Goal: Information Seeking & Learning: Learn about a topic

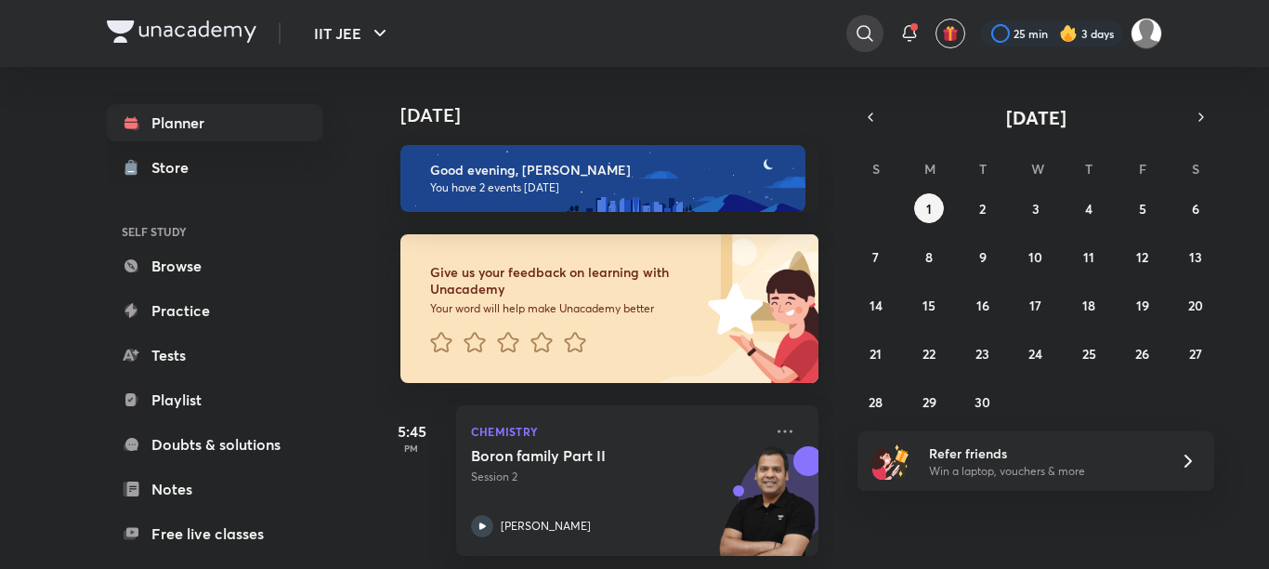
click at [854, 24] on icon at bounding box center [865, 33] width 22 height 22
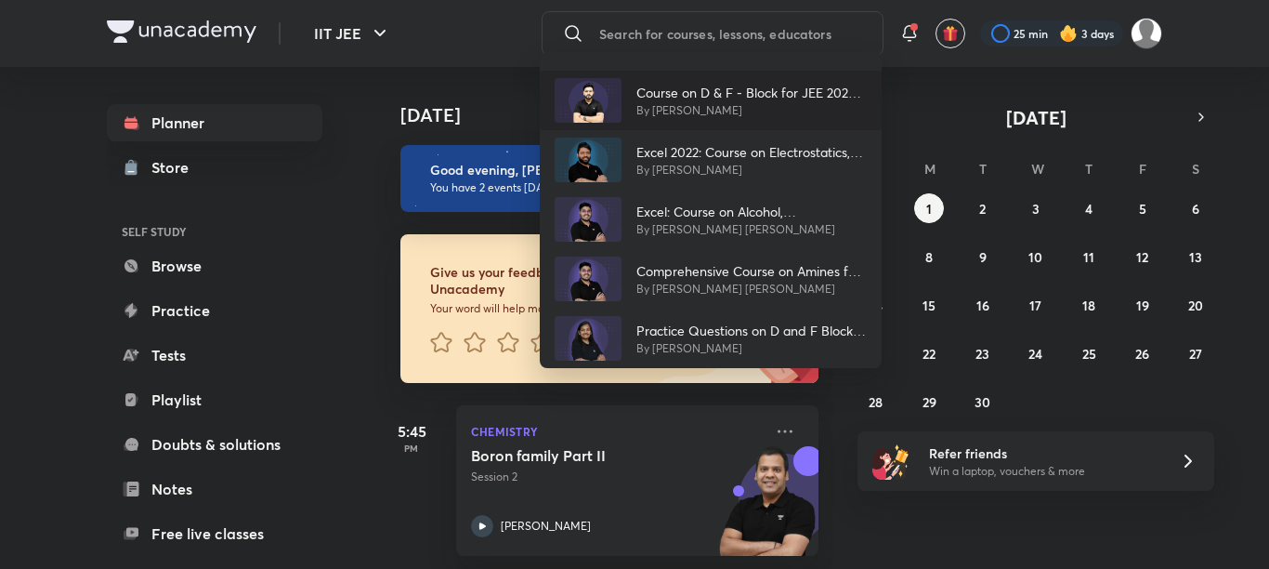
click at [667, 103] on p "By Sanjay Arya" at bounding box center [752, 110] width 230 height 17
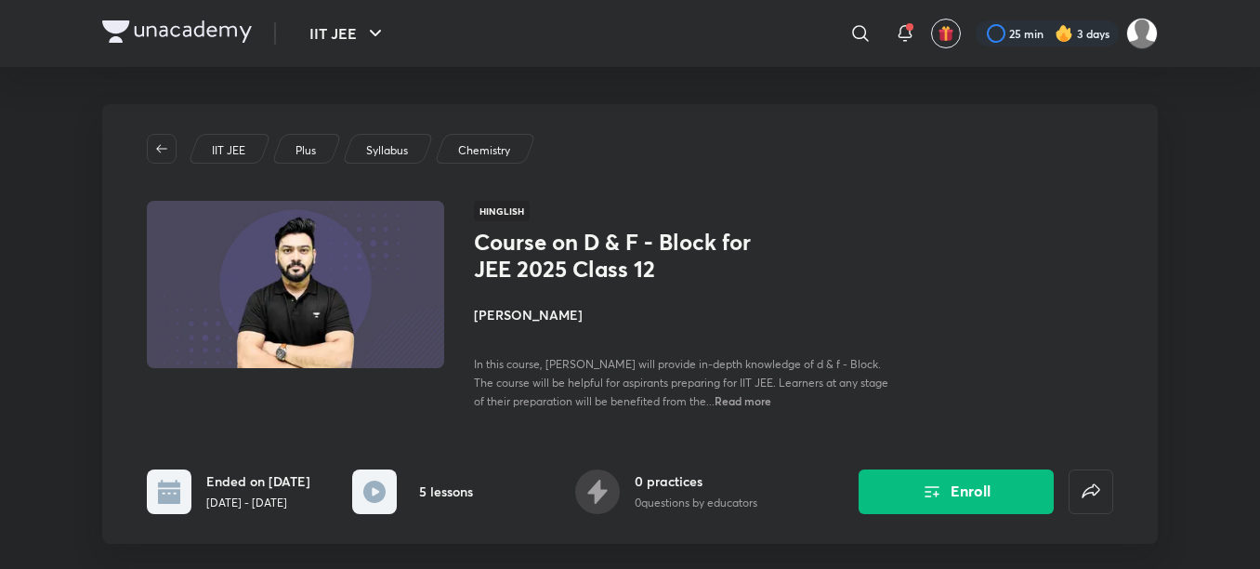
click at [562, 191] on div "IIT JEE Plus Syllabus Chemistry Hinglish Course on D & F - Block for JEE 2025 C…" at bounding box center [630, 324] width 1056 height 440
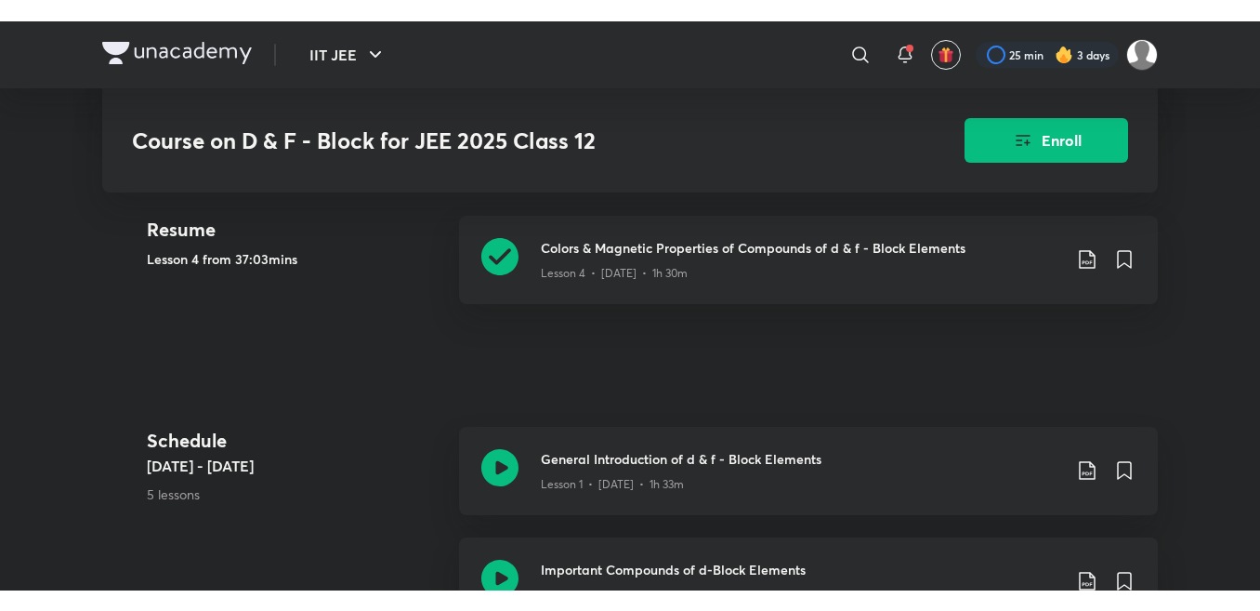
scroll to position [483, 0]
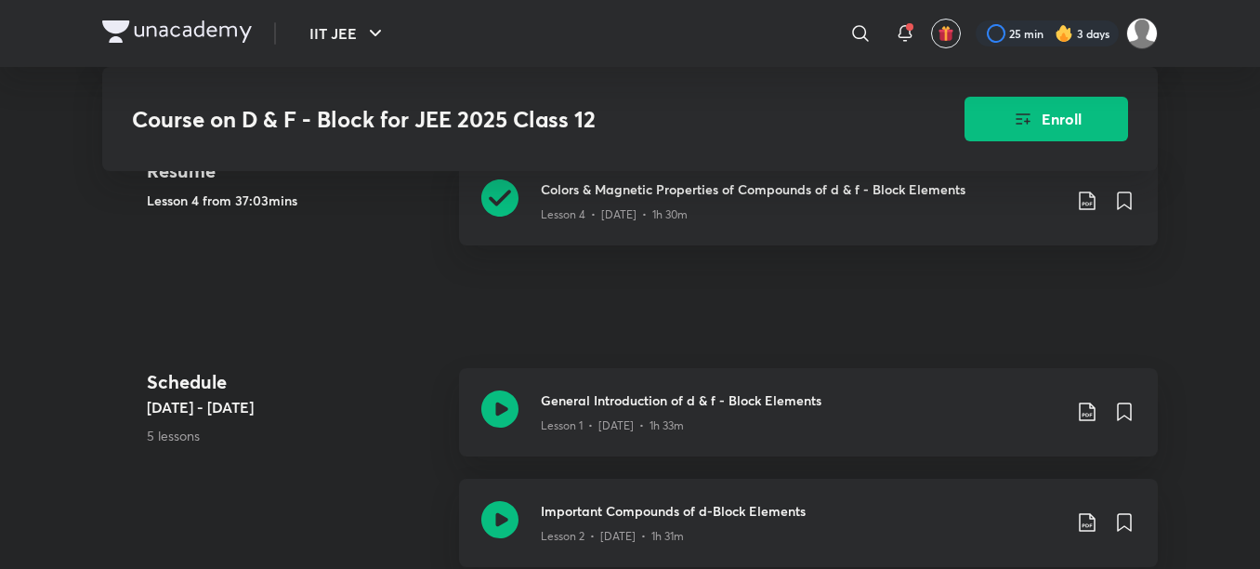
click at [562, 191] on h3 "Colors & Magnetic Properties of Compounds of d & f - Block Elements" at bounding box center [801, 189] width 520 height 20
